Goal: Task Accomplishment & Management: Manage account settings

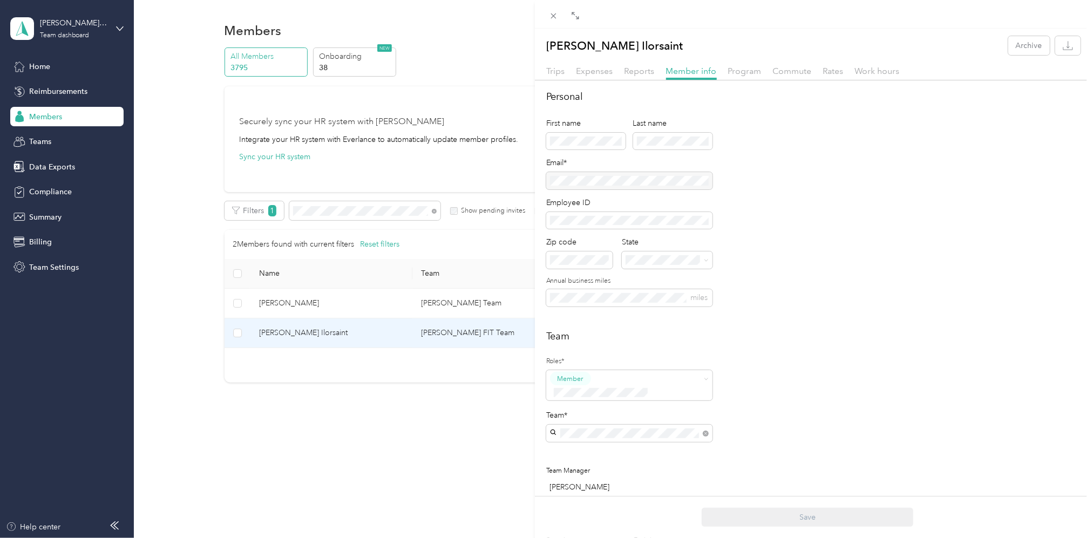
click at [319, 213] on div "[PERSON_NAME] Ilorsaint Archive Trips Expenses Reports Member info Program Comm…" at bounding box center [546, 269] width 1092 height 538
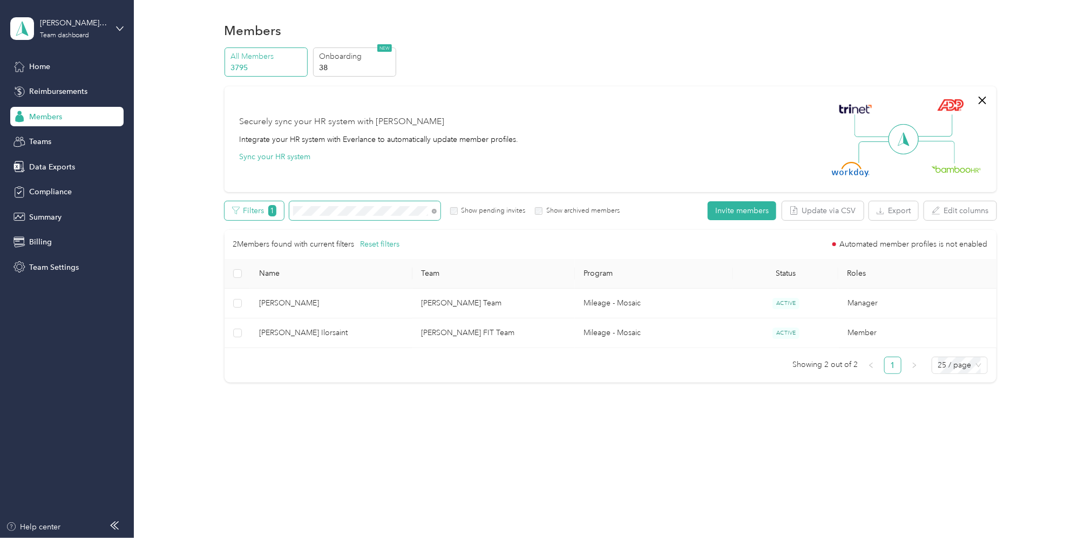
click at [267, 212] on div "Filters 1 Show pending invites Show archived members" at bounding box center [422, 210] width 396 height 19
click at [268, 212] on span "1" at bounding box center [272, 210] width 8 height 11
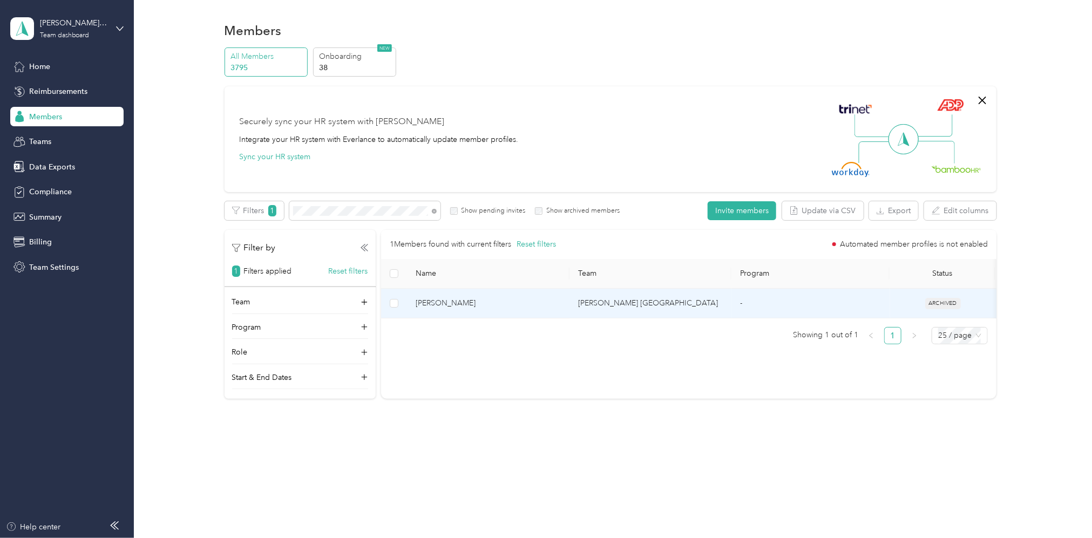
click at [602, 305] on td "[PERSON_NAME] [GEOGRAPHIC_DATA]" at bounding box center [650, 304] width 162 height 30
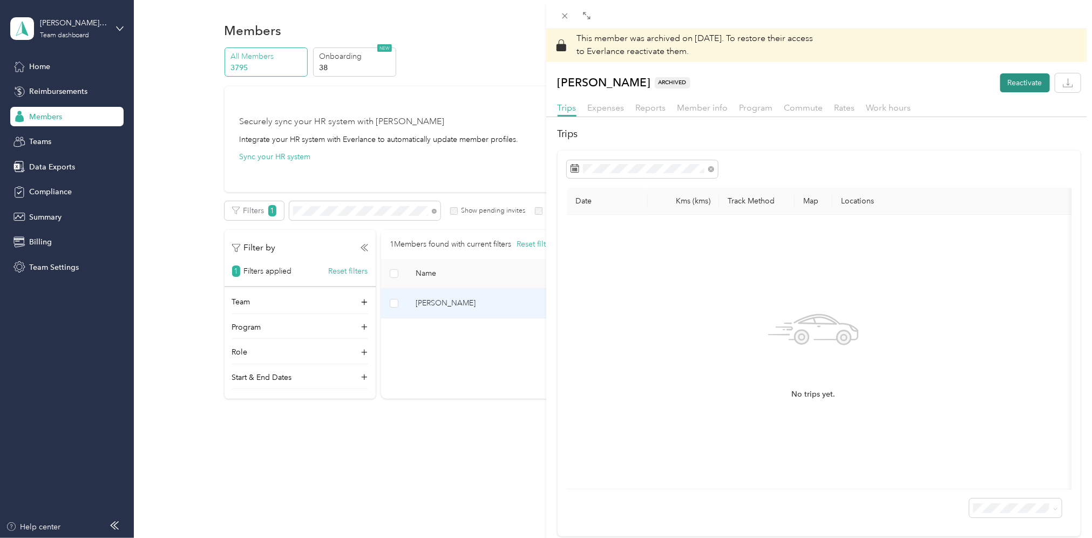
click at [1006, 83] on button "Reactivate" at bounding box center [1025, 82] width 50 height 19
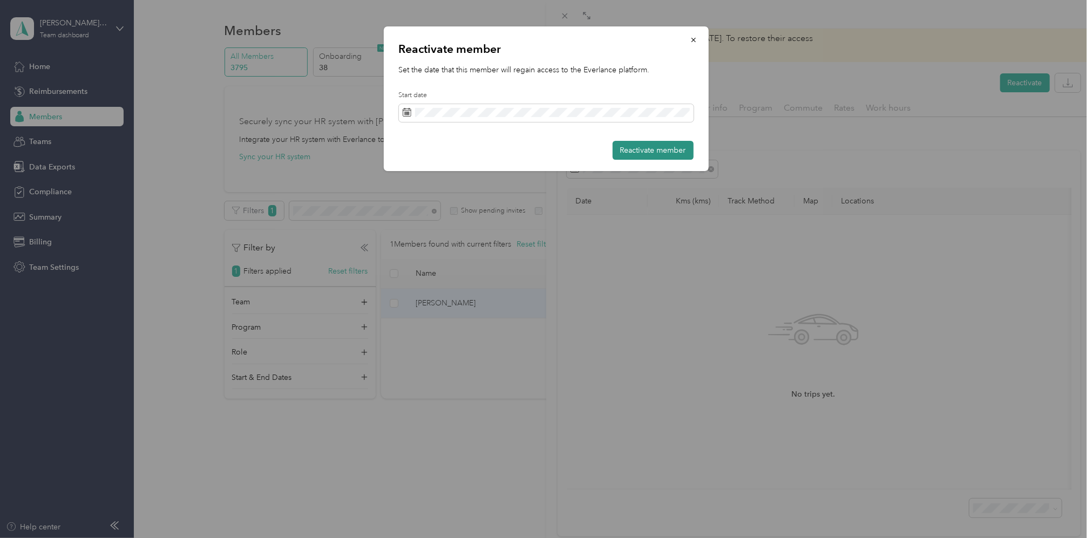
click at [644, 146] on button "Reactivate member" at bounding box center [652, 150] width 81 height 19
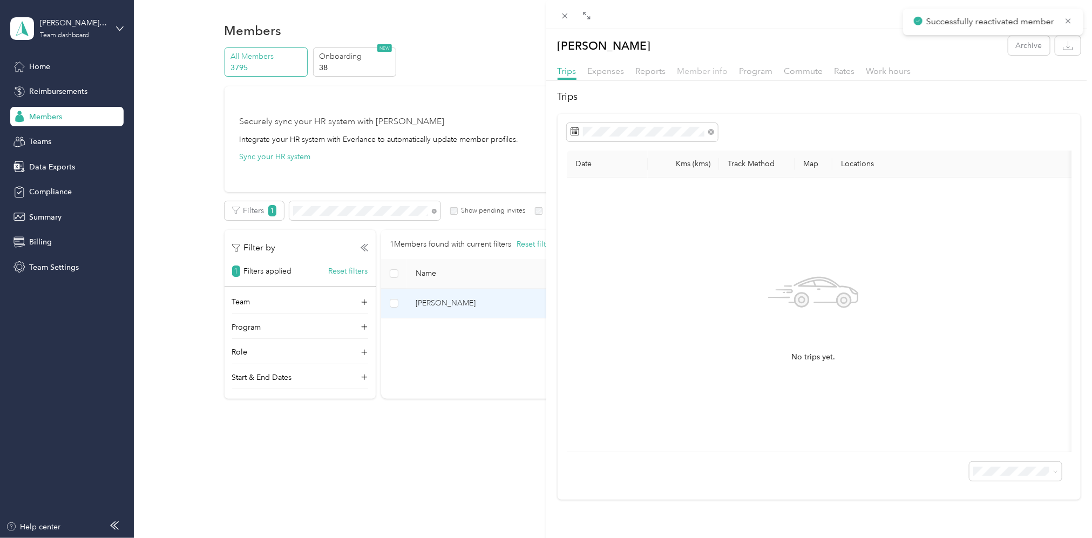
click at [710, 67] on span "Member info" at bounding box center [702, 71] width 51 height 10
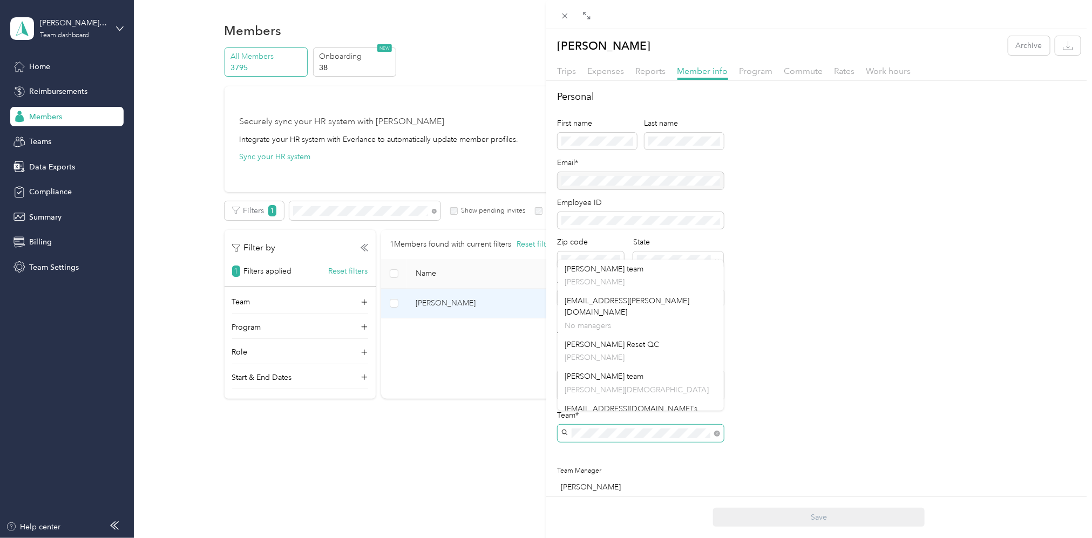
click at [558, 425] on span at bounding box center [640, 433] width 166 height 17
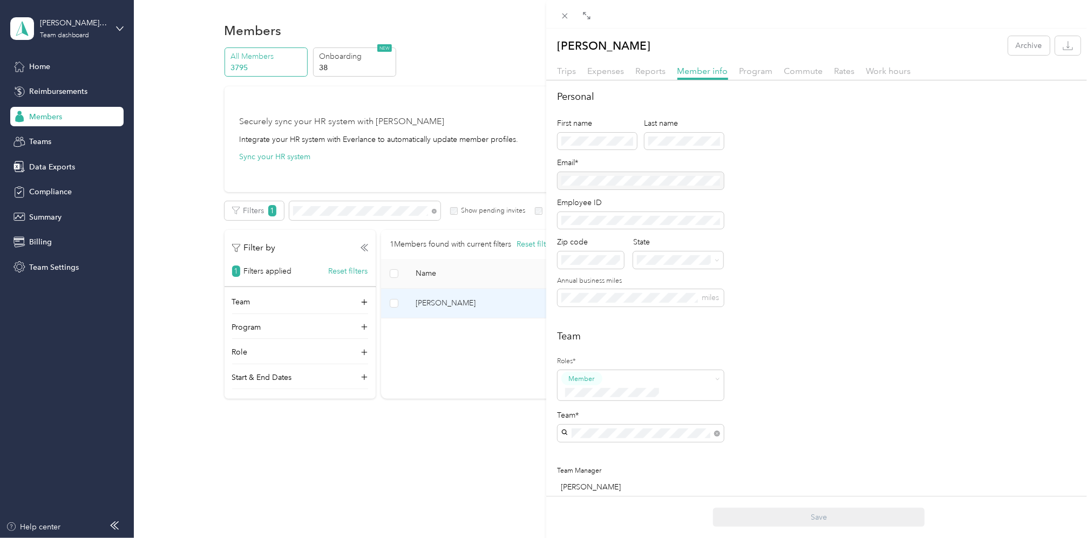
click at [595, 483] on div "[PERSON_NAME] [PERSON_NAME]" at bounding box center [640, 495] width 151 height 25
click at [832, 506] on div "Save" at bounding box center [819, 517] width 546 height 42
click at [827, 511] on button "Save" at bounding box center [819, 517] width 212 height 19
click at [765, 73] on span "Program" at bounding box center [755, 71] width 33 height 10
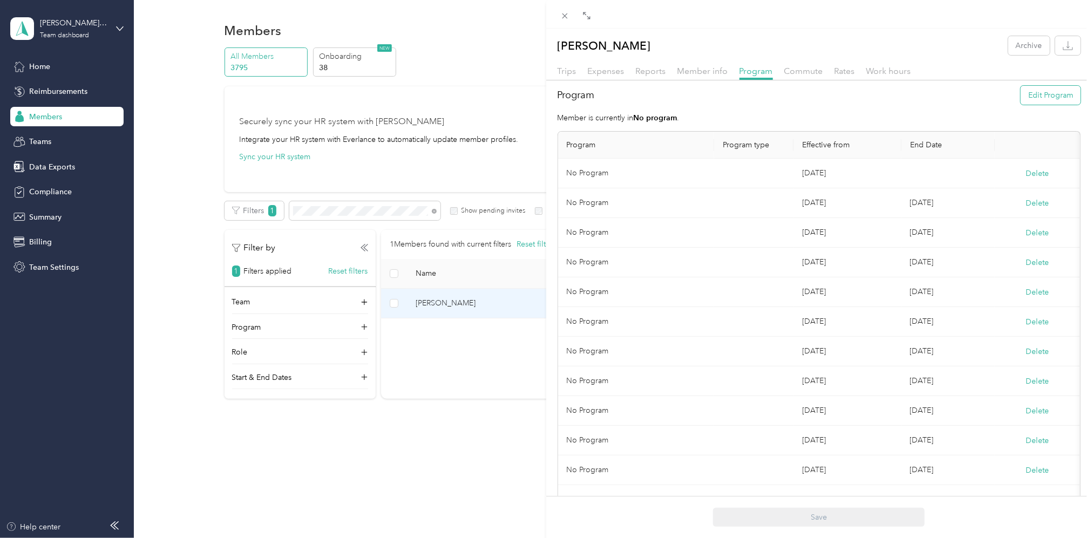
click at [1047, 96] on button "Edit Program" at bounding box center [1050, 95] width 60 height 19
click at [620, 234] on span "Mileage - Mosaic (CPM)" at bounding box center [614, 237] width 80 height 9
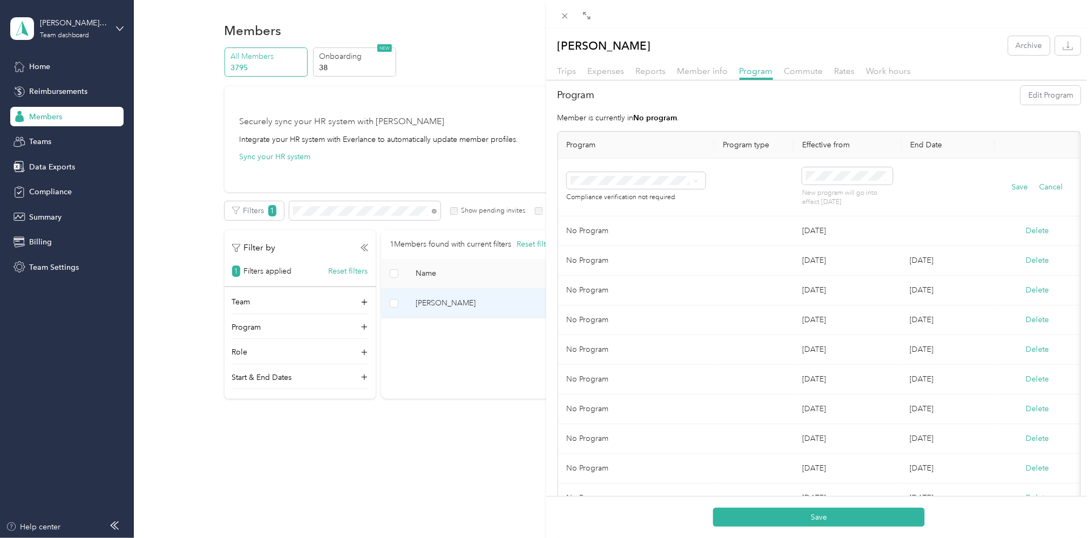
click at [816, 520] on button "Save" at bounding box center [819, 517] width 212 height 19
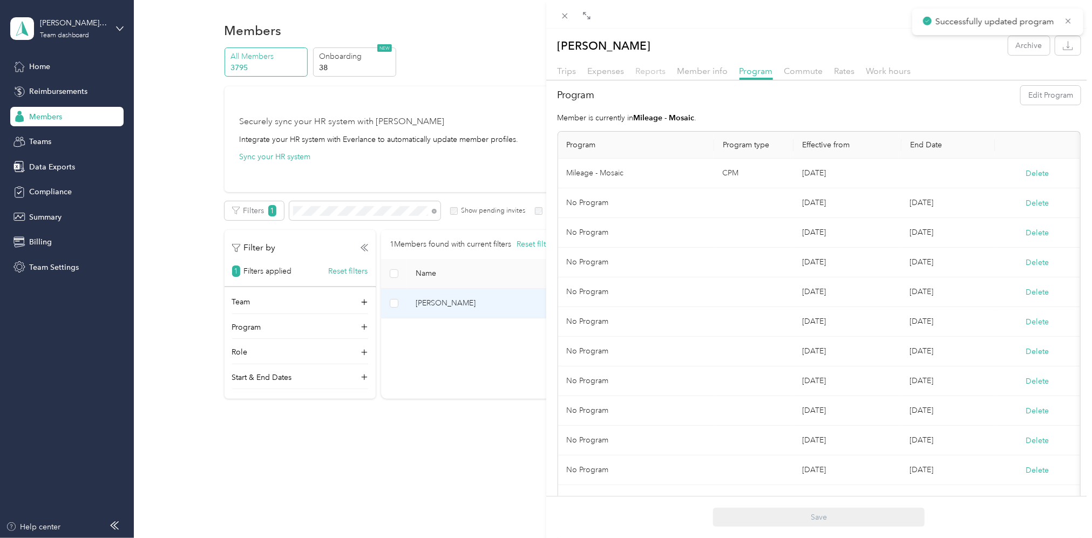
click at [658, 74] on span "Reports" at bounding box center [651, 71] width 30 height 10
